Goal: Task Accomplishment & Management: Complete application form

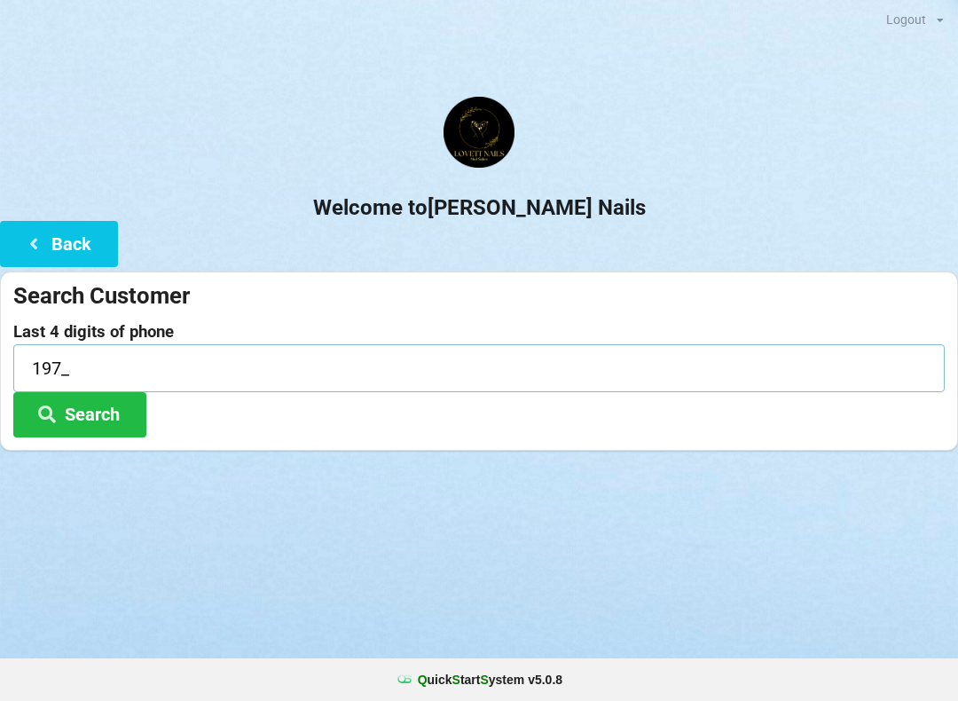
click at [104, 362] on input "197_" at bounding box center [478, 367] width 931 height 47
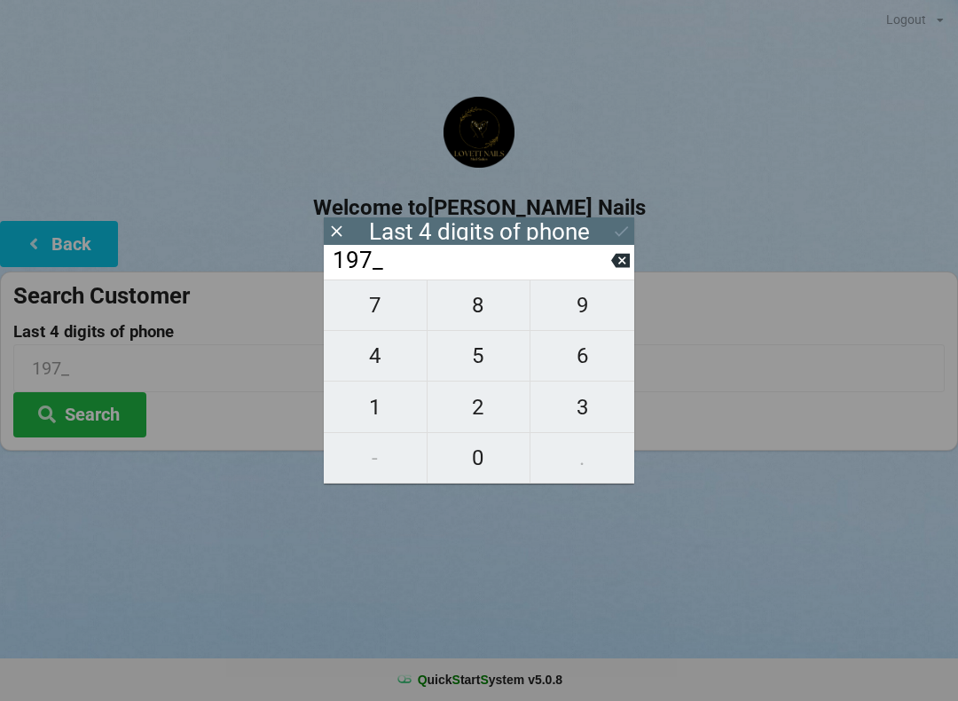
click at [480, 459] on span "0" at bounding box center [479, 457] width 103 height 37
type input "1970"
click at [587, 406] on div "7 8 9 4 5 6 1 2 3 - 0 ." at bounding box center [479, 381] width 310 height 204
click at [474, 318] on div "7 8 9 4 5 6 1 2 3 - 0 ." at bounding box center [479, 381] width 310 height 204
click at [626, 260] on icon at bounding box center [620, 261] width 19 height 14
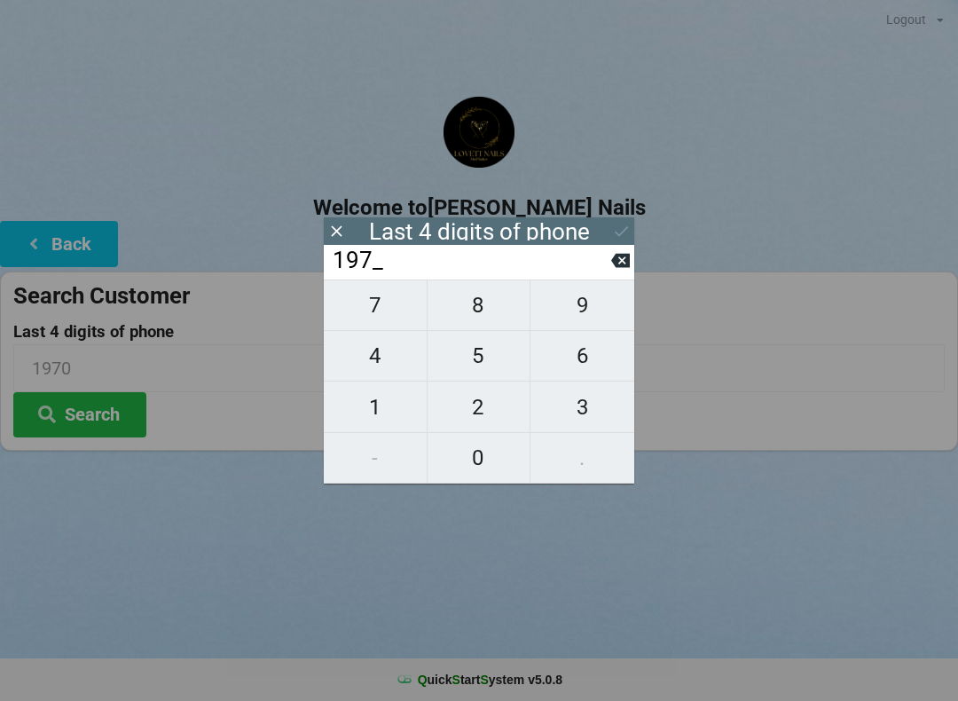
click at [610, 262] on input "197_" at bounding box center [471, 261] width 280 height 28
click at [610, 258] on input "197_" at bounding box center [471, 261] width 280 height 28
click at [609, 256] on input "197_" at bounding box center [471, 261] width 280 height 28
click at [603, 261] on input "197_" at bounding box center [471, 261] width 280 height 28
click at [609, 261] on input "197_" at bounding box center [471, 261] width 280 height 28
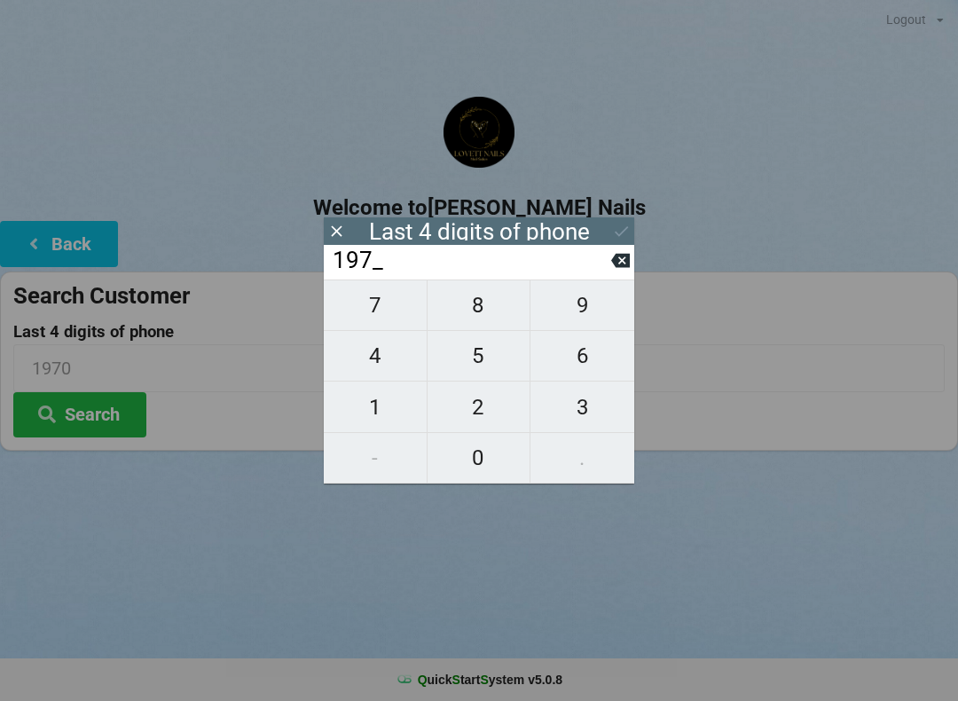
click at [609, 257] on input "197_" at bounding box center [471, 261] width 280 height 28
click at [622, 259] on icon at bounding box center [620, 260] width 19 height 19
click at [617, 266] on icon at bounding box center [620, 261] width 19 height 14
click at [621, 267] on icon at bounding box center [620, 260] width 19 height 19
type input "____"
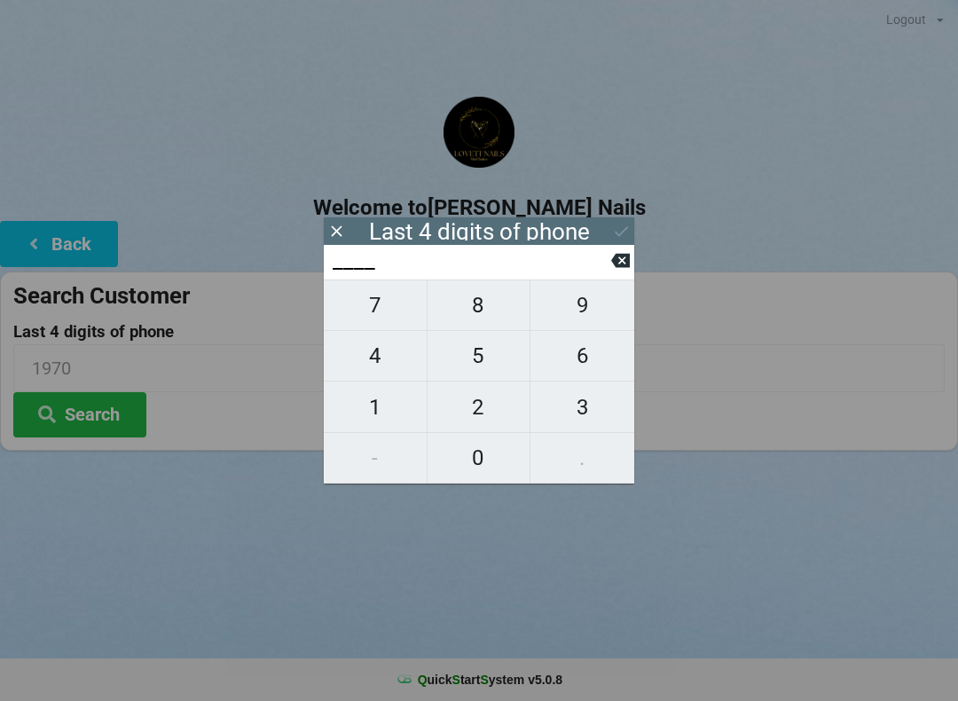
click at [618, 268] on icon at bounding box center [620, 261] width 19 height 14
click at [480, 455] on span "0" at bounding box center [479, 457] width 103 height 37
type input "0___"
click at [585, 410] on span "3" at bounding box center [582, 407] width 104 height 37
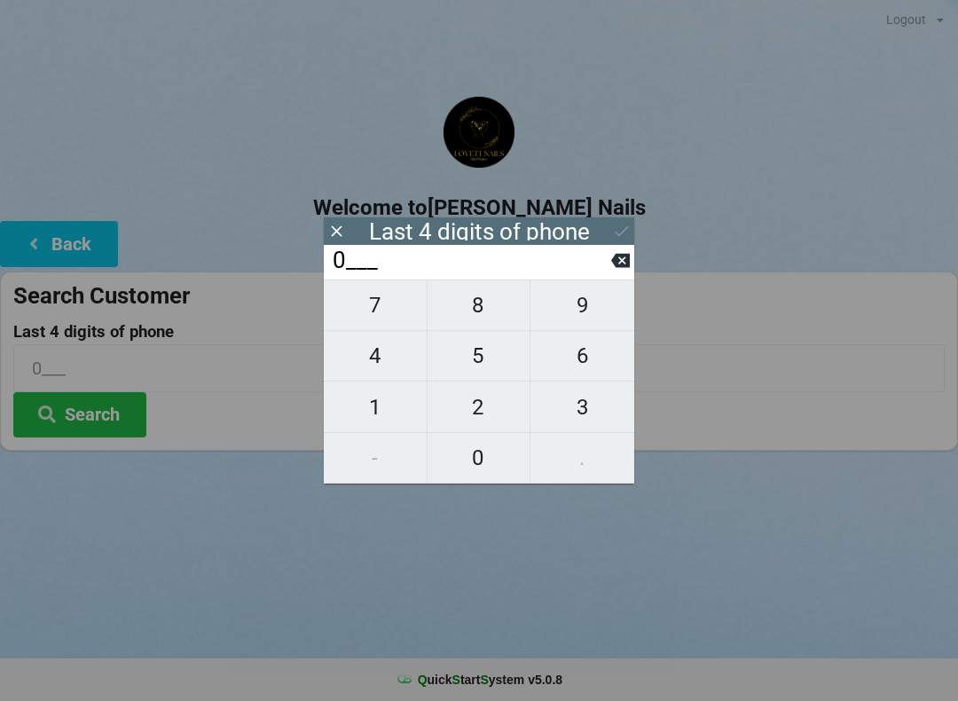
type input "03__"
click at [586, 362] on span "6" at bounding box center [582, 355] width 104 height 37
type input "036_"
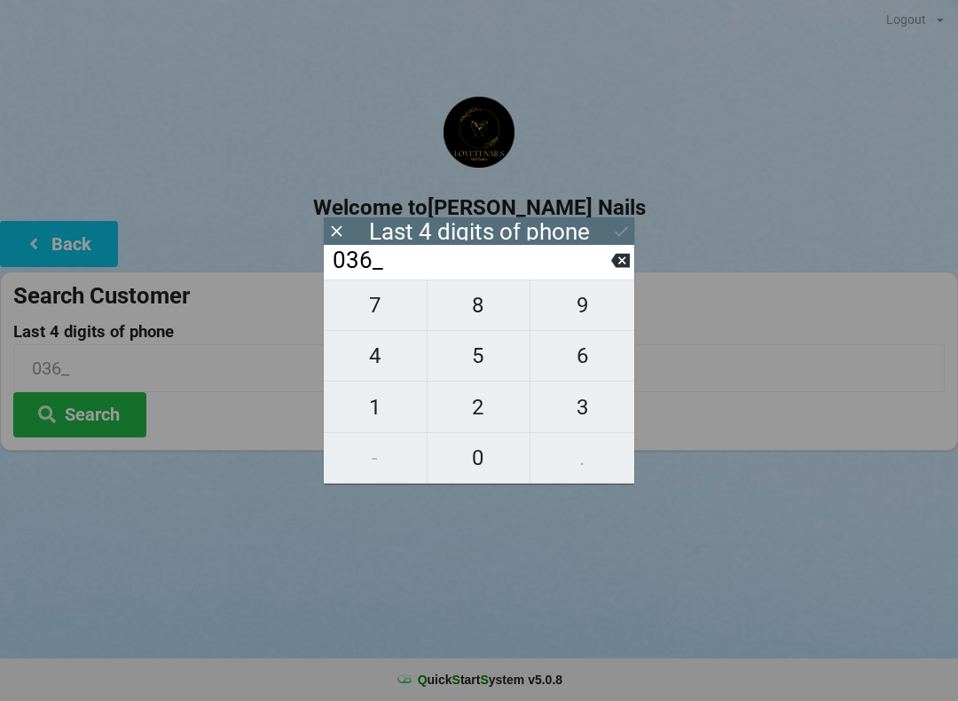
click at [475, 316] on span "8" at bounding box center [479, 305] width 103 height 37
type input "0368"
click at [590, 221] on div "Last 4 digits of phone" at bounding box center [479, 230] width 310 height 27
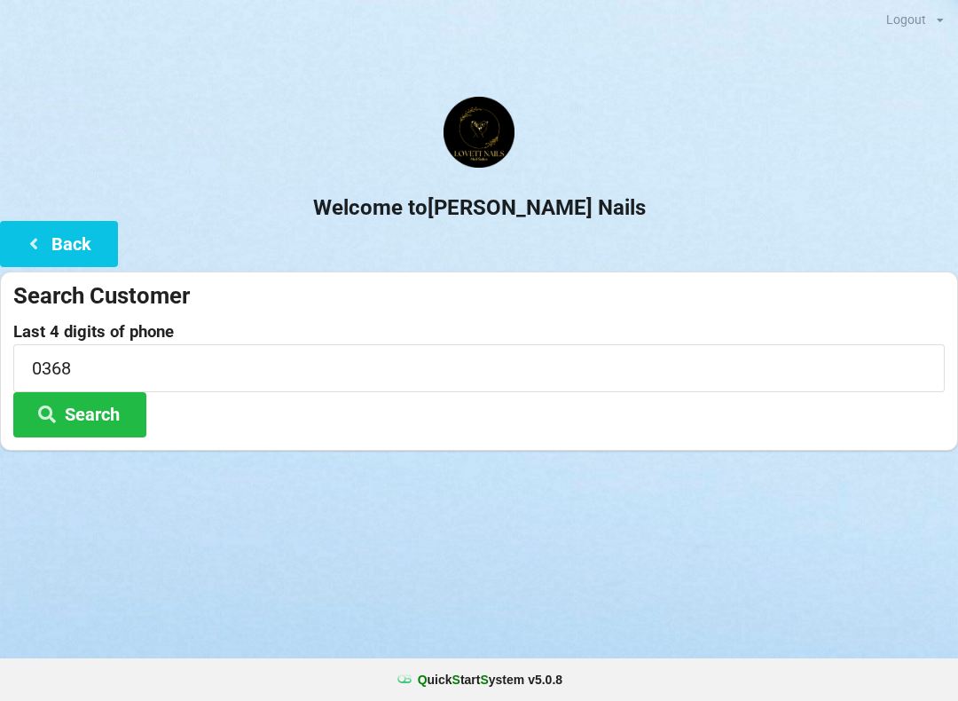
click at [727, 333] on label "Last 4 digits of phone" at bounding box center [478, 332] width 931 height 18
click at [106, 402] on button "Search" at bounding box center [79, 414] width 133 height 45
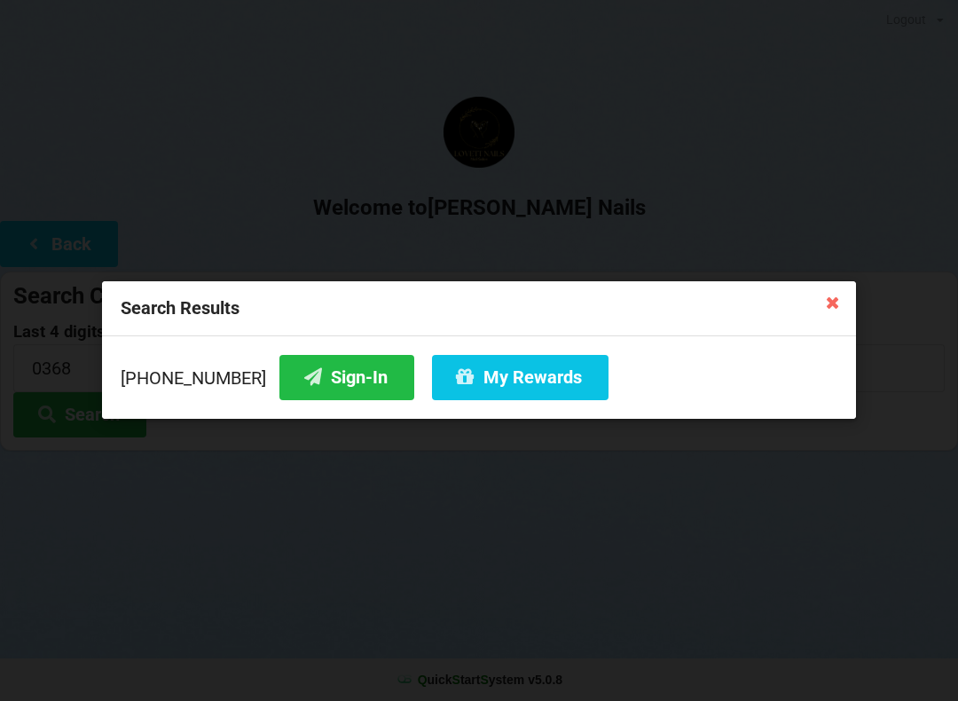
click at [331, 372] on button "Sign-In" at bounding box center [346, 377] width 135 height 45
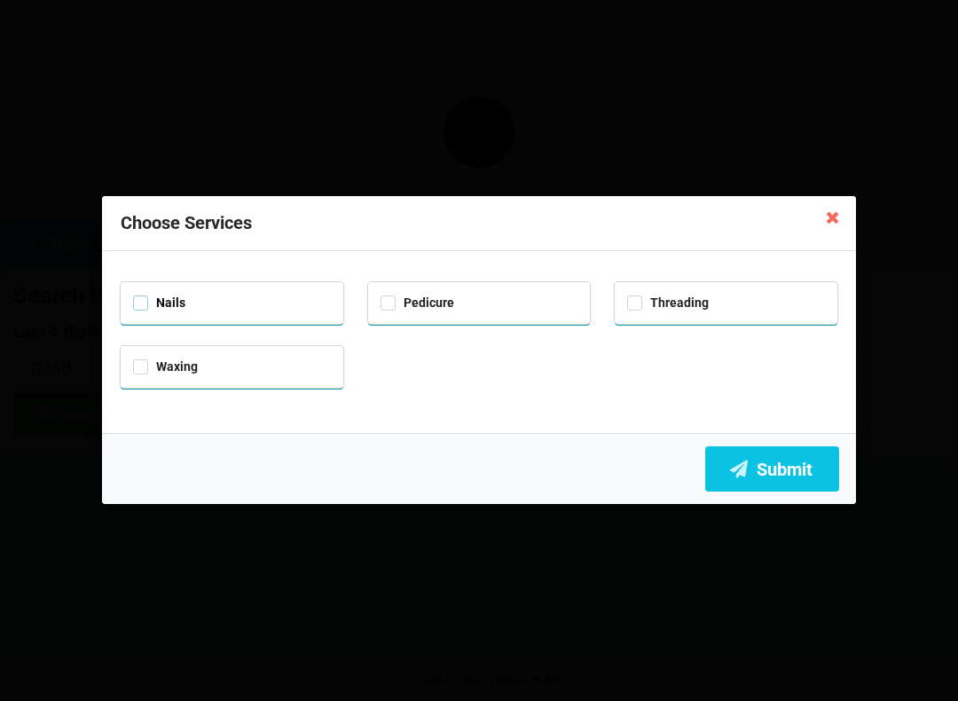
click at [154, 304] on label "Nails" at bounding box center [159, 302] width 52 height 15
checkbox input "true"
click at [397, 303] on label "Pedicure" at bounding box center [418, 302] width 74 height 15
checkbox input "true"
click at [155, 365] on label "Waxing" at bounding box center [165, 366] width 65 height 15
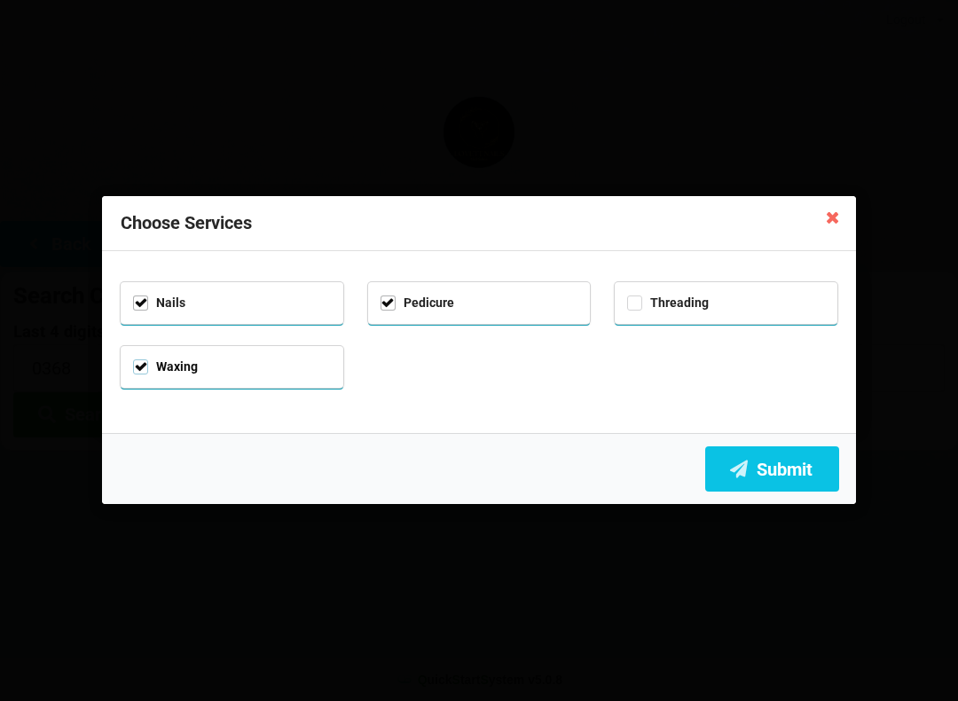
checkbox input "true"
click at [794, 470] on button "Submit" at bounding box center [772, 468] width 134 height 45
